Goal: Find specific page/section: Find specific page/section

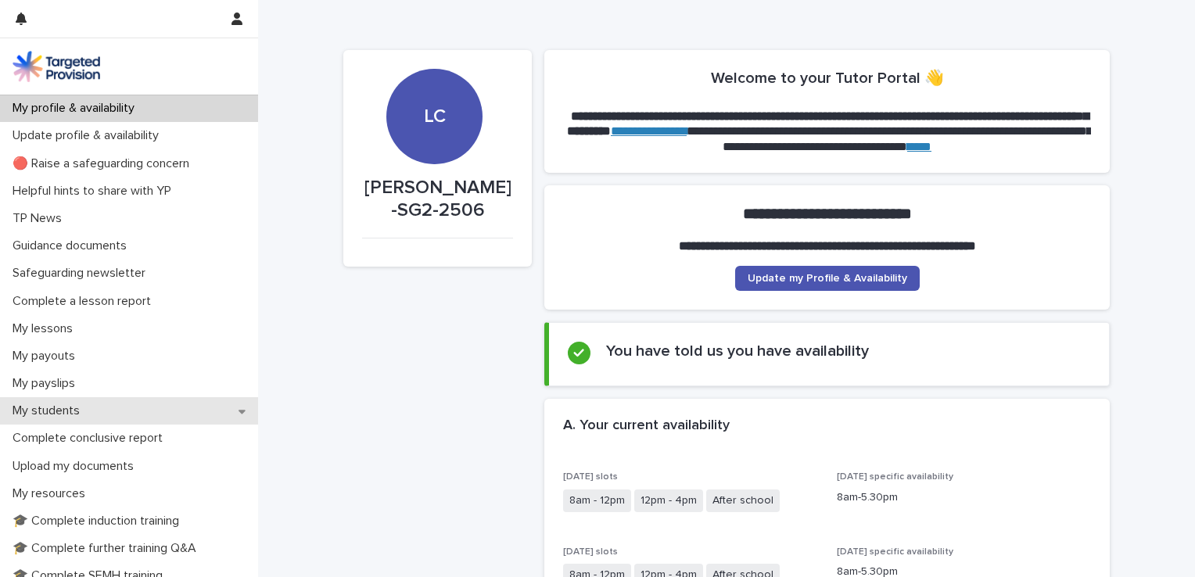
click at [72, 407] on p "My students" at bounding box center [49, 411] width 86 height 15
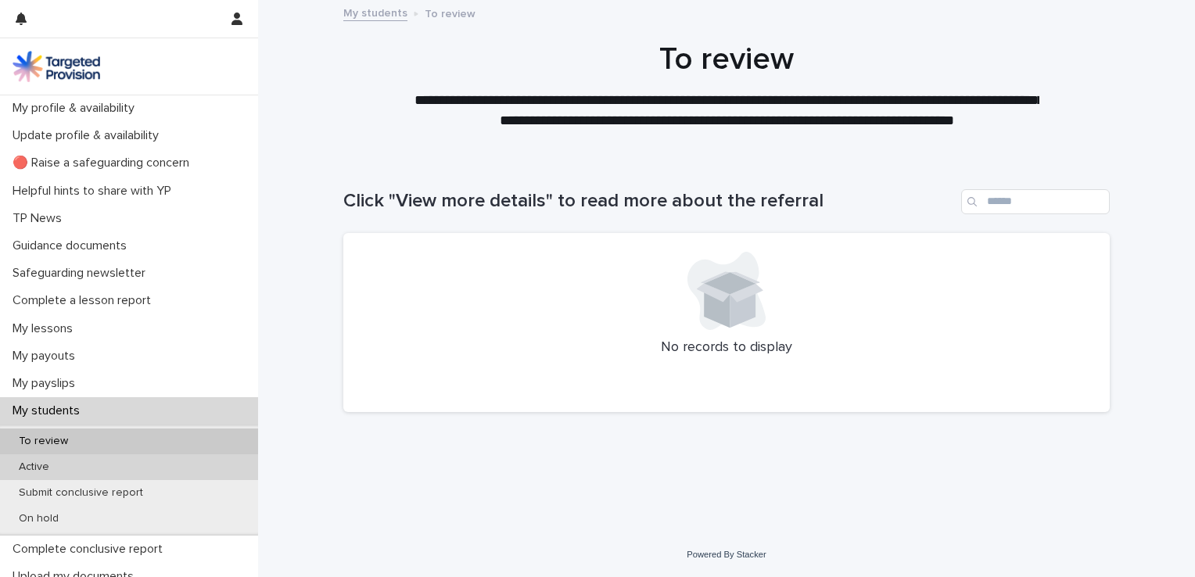
click at [61, 466] on div "Active" at bounding box center [129, 468] width 258 height 26
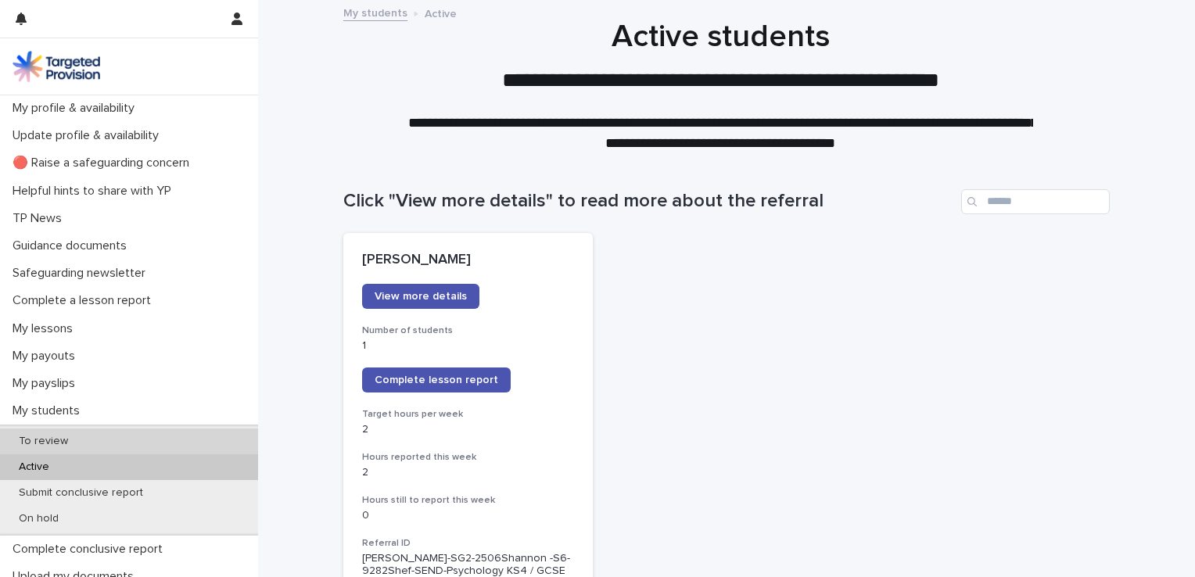
click at [81, 440] on div "To review" at bounding box center [129, 442] width 258 height 26
